Goal: Task Accomplishment & Management: Manage account settings

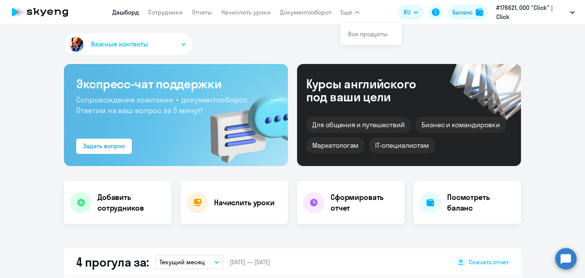
select select "30"
click at [321, 11] on link "Документооборот" at bounding box center [305, 12] width 51 height 8
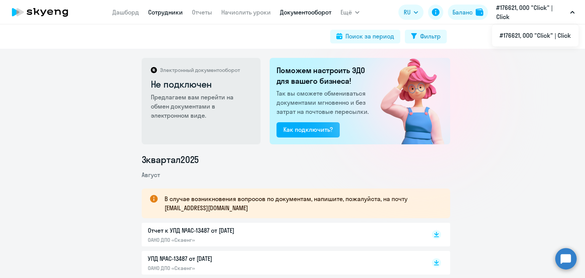
click at [173, 15] on link "Сотрудники" at bounding box center [165, 12] width 35 height 8
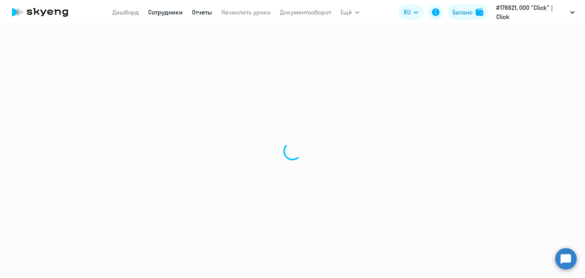
select select "30"
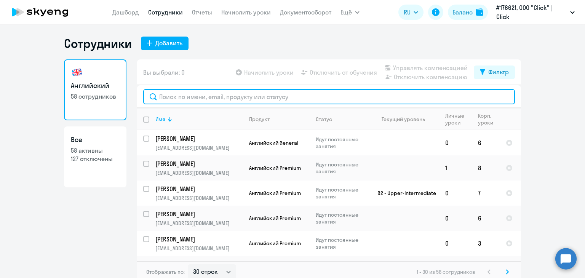
click at [310, 96] on input "text" at bounding box center [328, 96] width 371 height 15
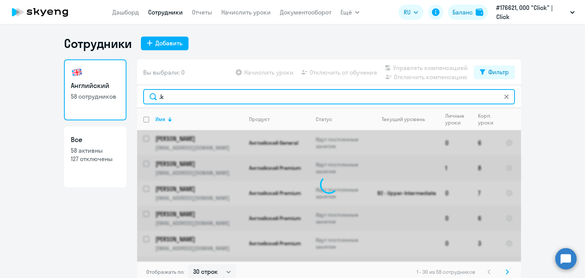
type input "."
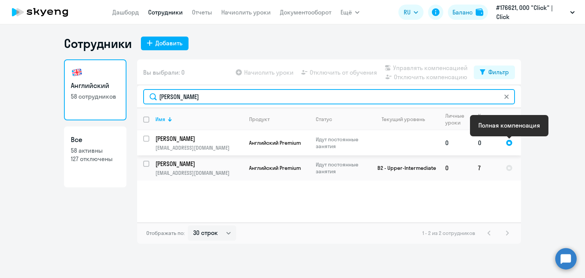
type input "[PERSON_NAME]"
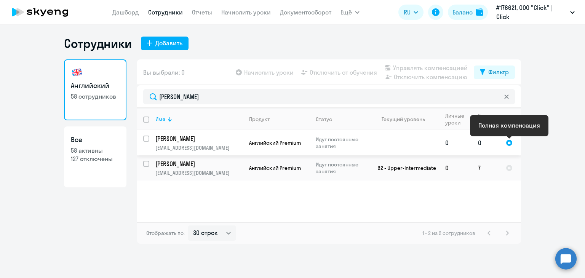
click at [508, 143] on div at bounding box center [508, 142] width 7 height 7
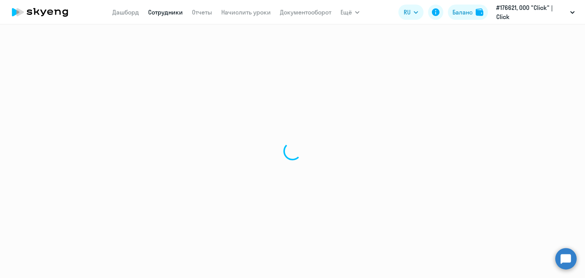
select select "english"
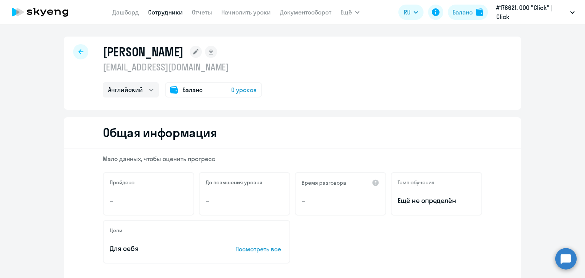
click at [201, 88] on div "Баланс 0 уроков" at bounding box center [213, 89] width 97 height 15
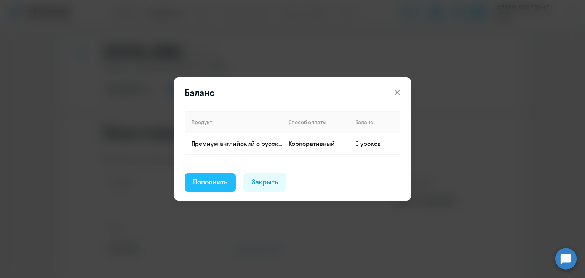
click at [216, 182] on div "Пополнить" at bounding box center [210, 182] width 34 height 10
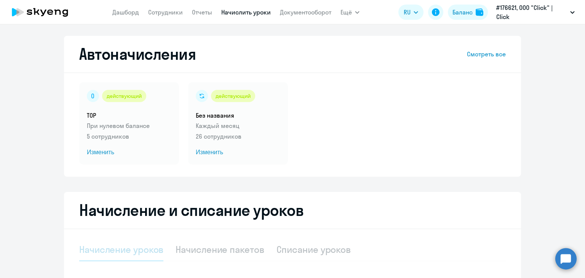
select select "10"
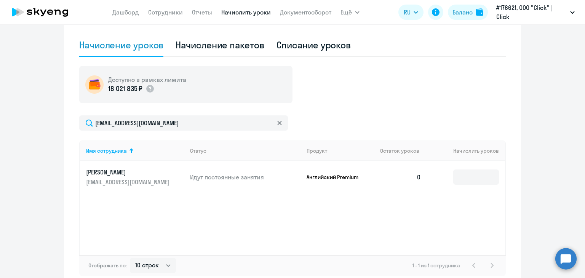
scroll to position [196, 0]
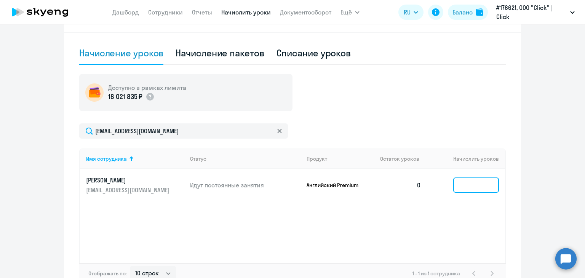
click at [489, 180] on input at bounding box center [476, 184] width 46 height 15
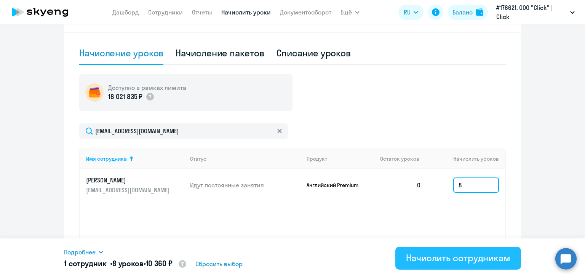
type input "8"
click at [446, 256] on div "Начислить сотрудникам" at bounding box center [458, 258] width 104 height 12
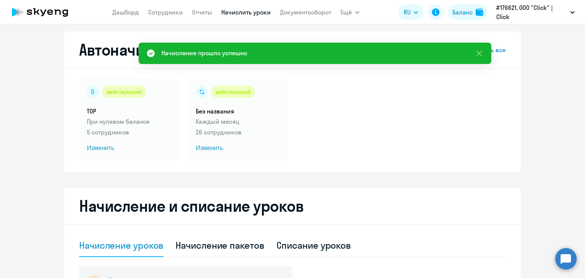
scroll to position [0, 0]
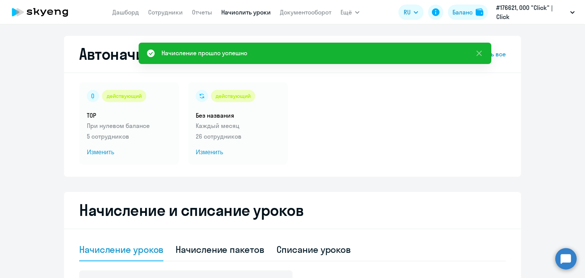
click at [41, 14] on icon at bounding box center [39, 12] width 67 height 19
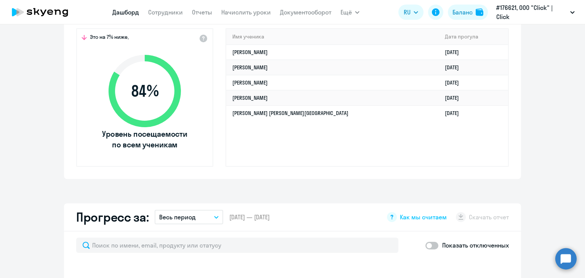
scroll to position [257, 0]
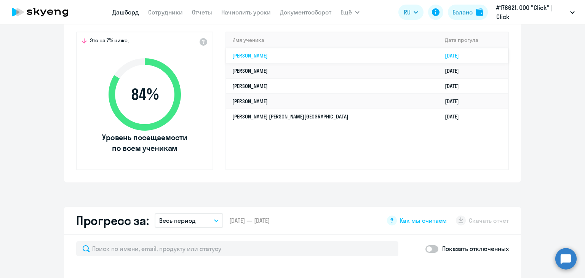
click at [256, 54] on link "[PERSON_NAME]" at bounding box center [249, 55] width 35 height 7
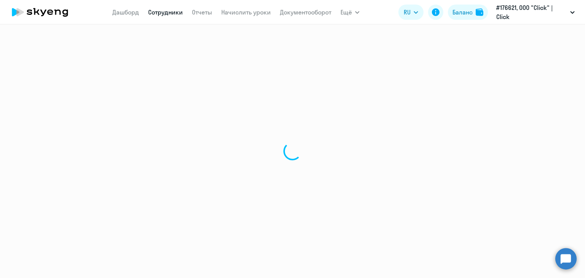
select select "english"
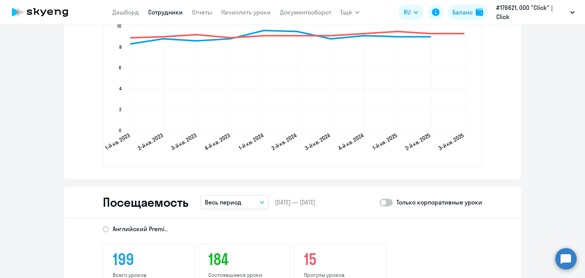
scroll to position [916, 0]
